Goal: Information Seeking & Learning: Learn about a topic

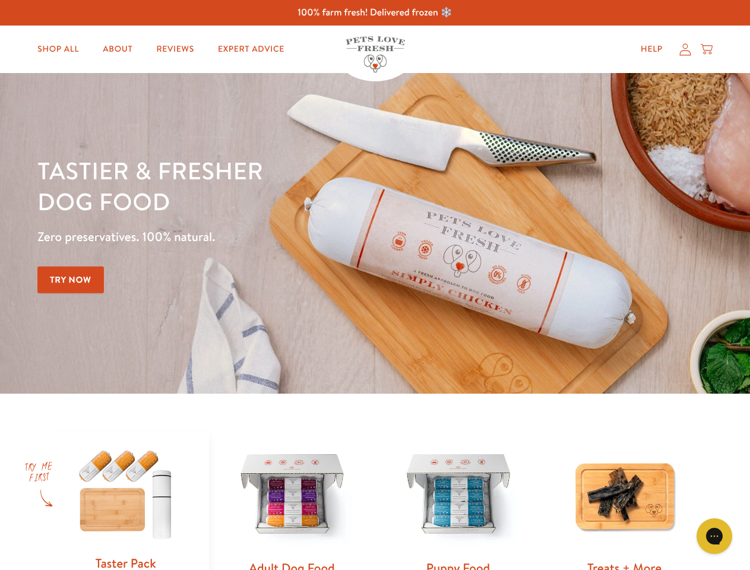
click at [374, 285] on div "Tastier & fresher dog food Zero preservatives. 100% natural. Try Now" at bounding box center [262, 233] width 450 height 157
click at [714, 536] on icon "Gorgias live chat" at bounding box center [713, 535] width 11 height 11
